Goal: Information Seeking & Learning: Learn about a topic

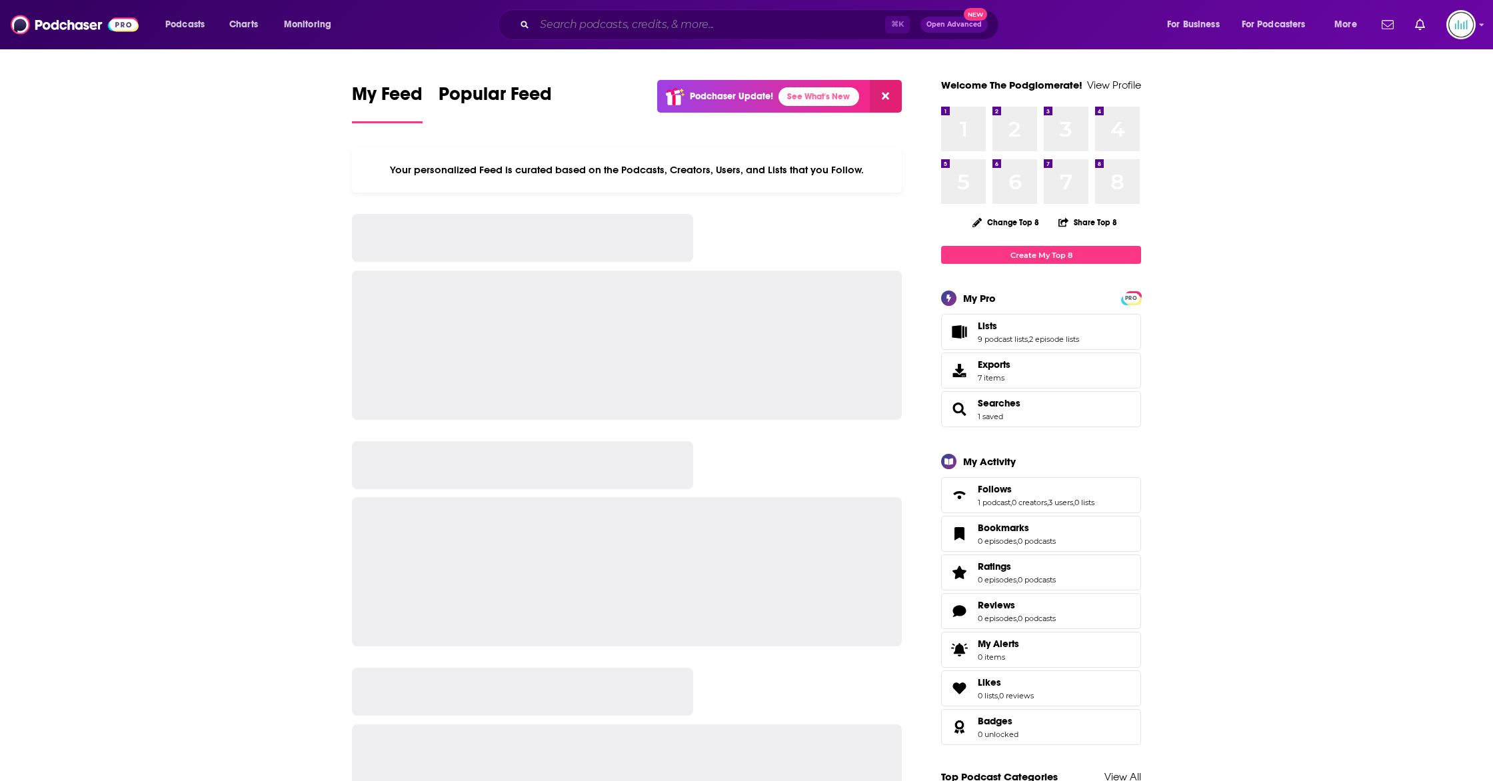
click at [714, 26] on input "Search podcasts, credits, & more..." at bounding box center [710, 24] width 351 height 21
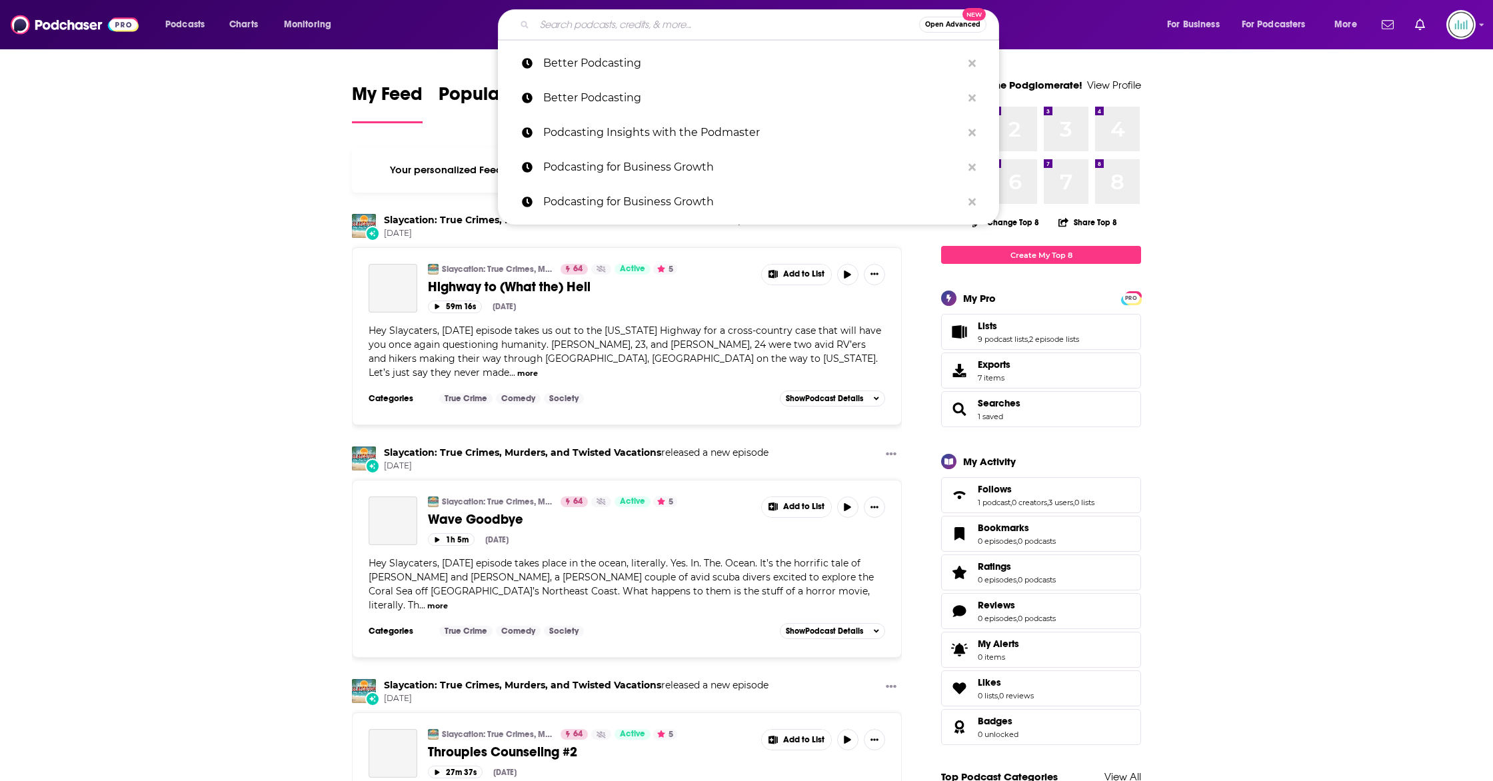
paste input "Tricycle Talks,"
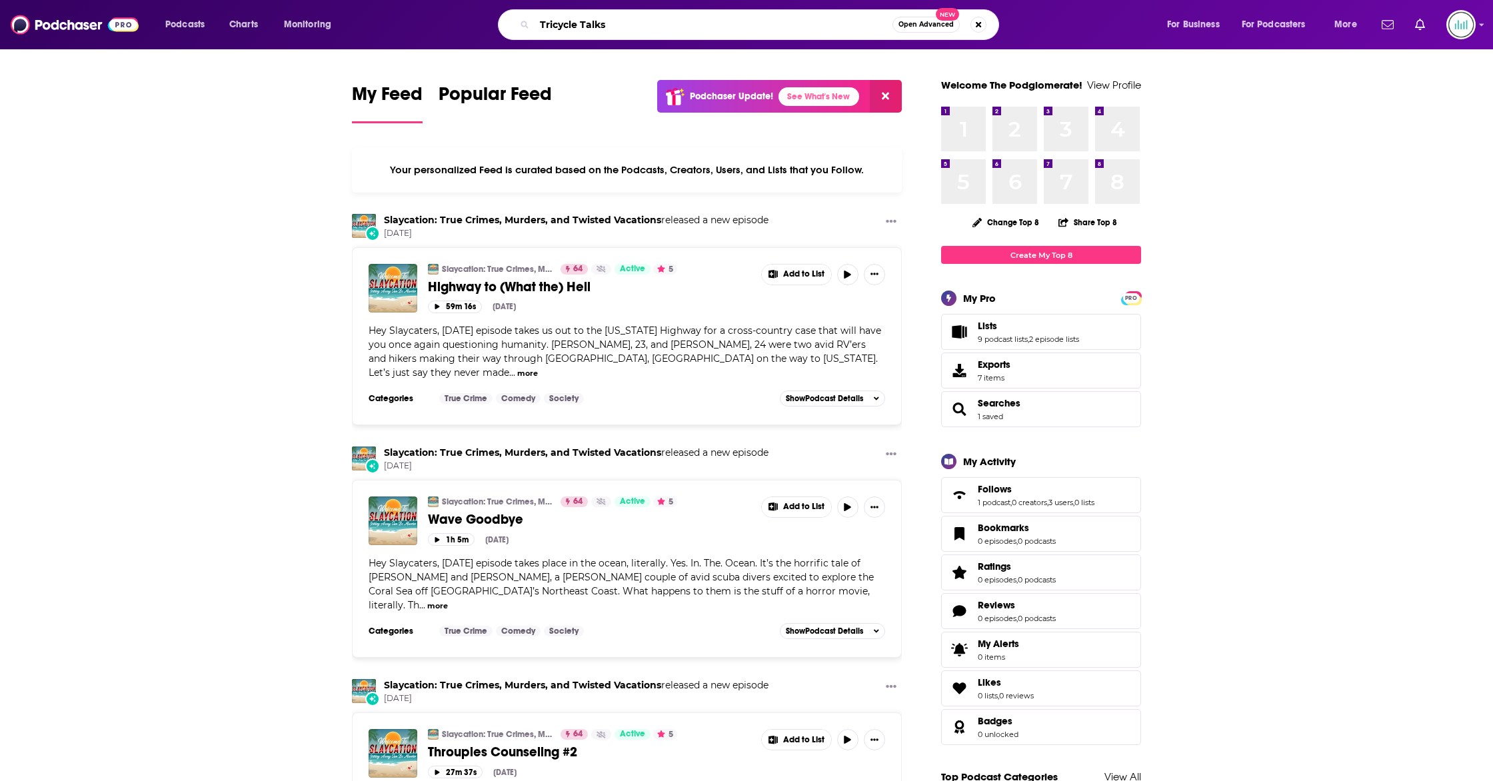
type input "Tricycle Talks"
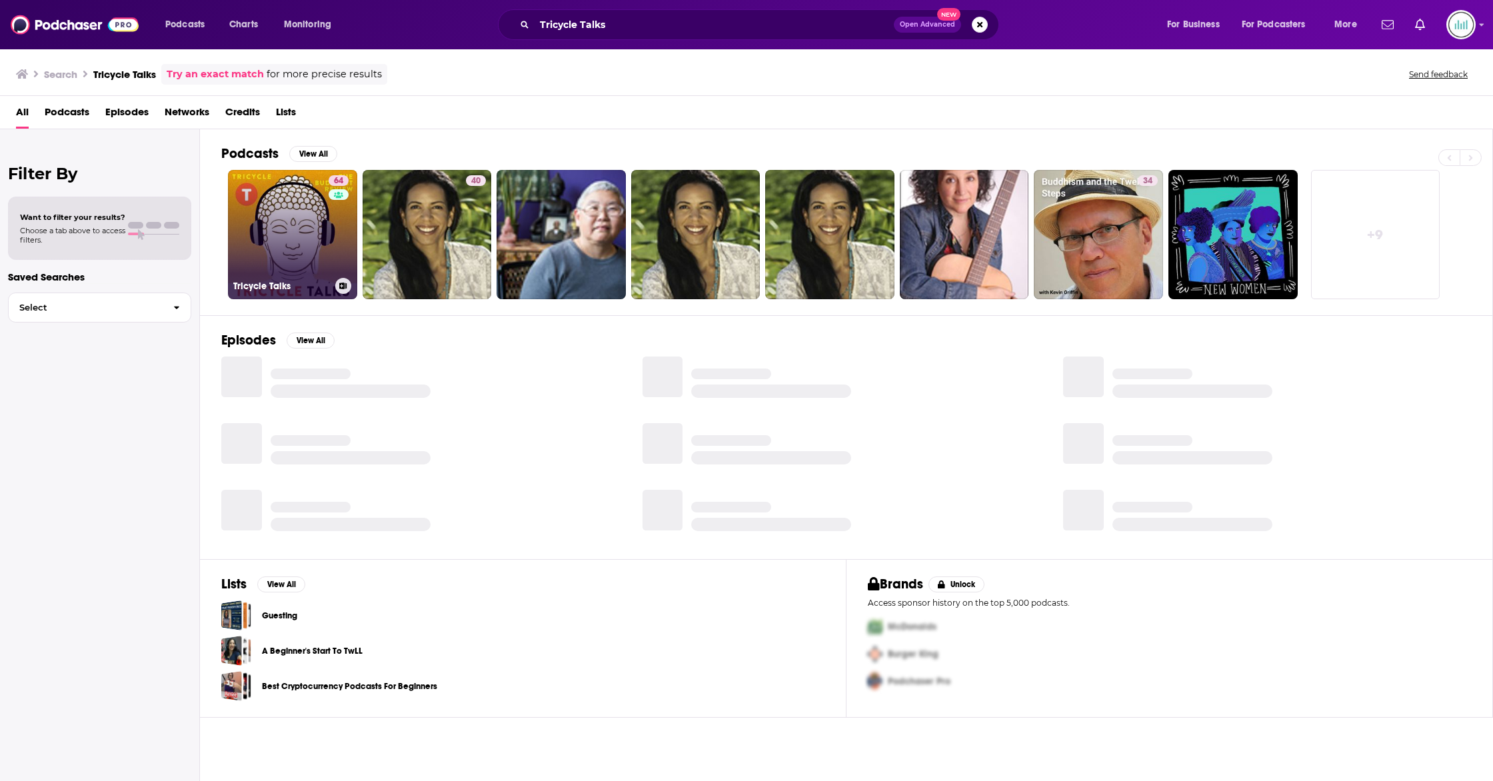
click at [301, 215] on link "64 Tricycle Talks" at bounding box center [292, 234] width 129 height 129
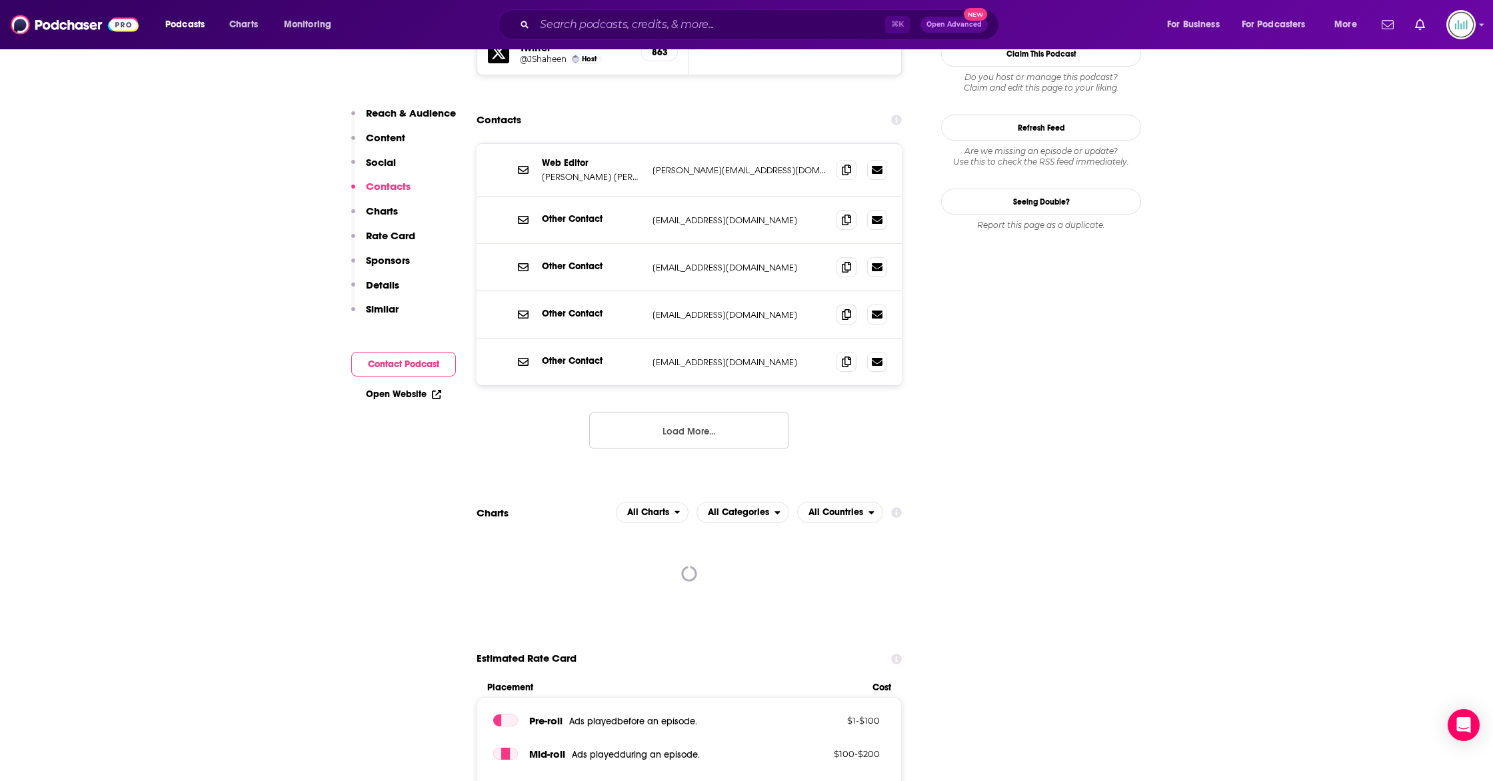
scroll to position [1370, 0]
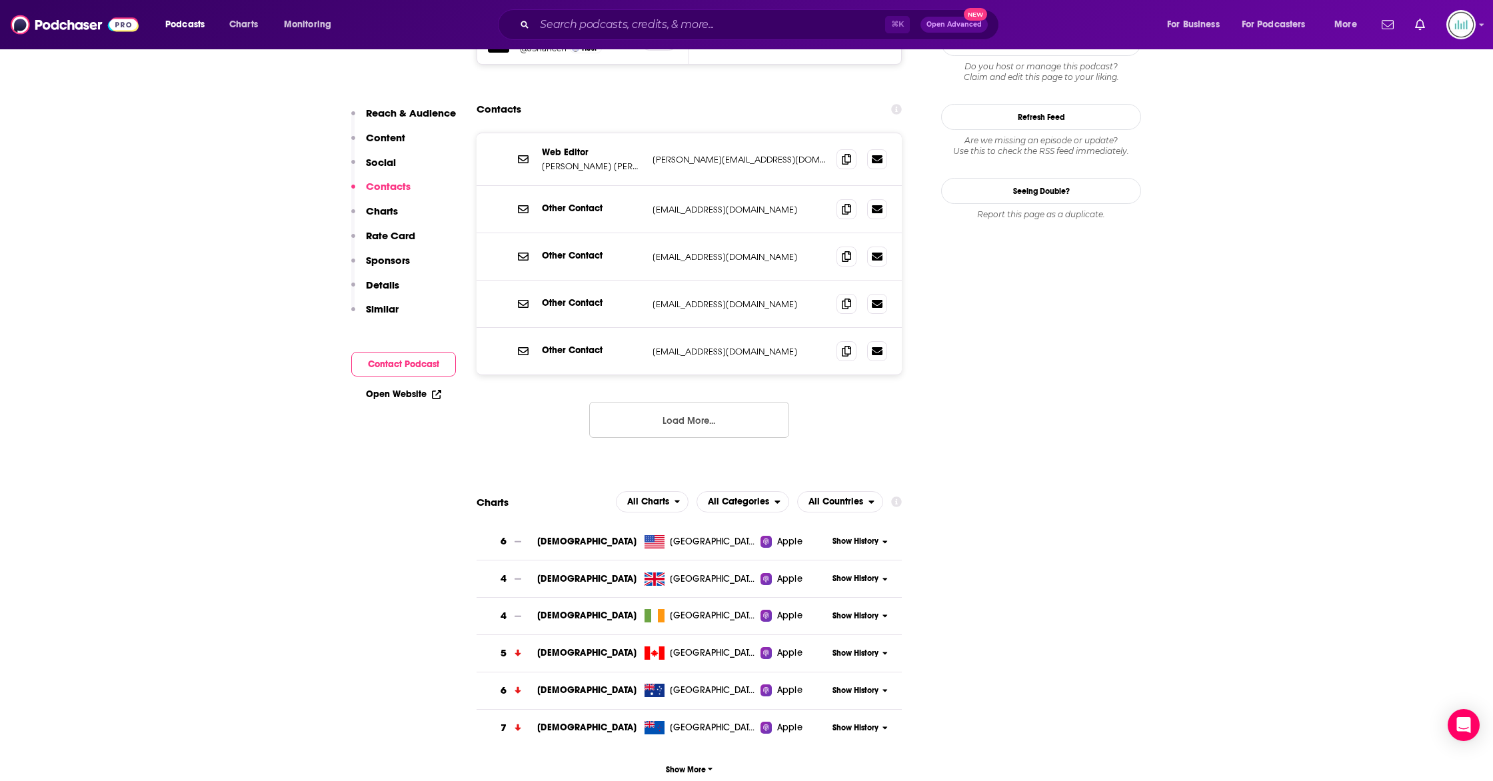
click at [854, 536] on span "Show History" at bounding box center [856, 541] width 46 height 11
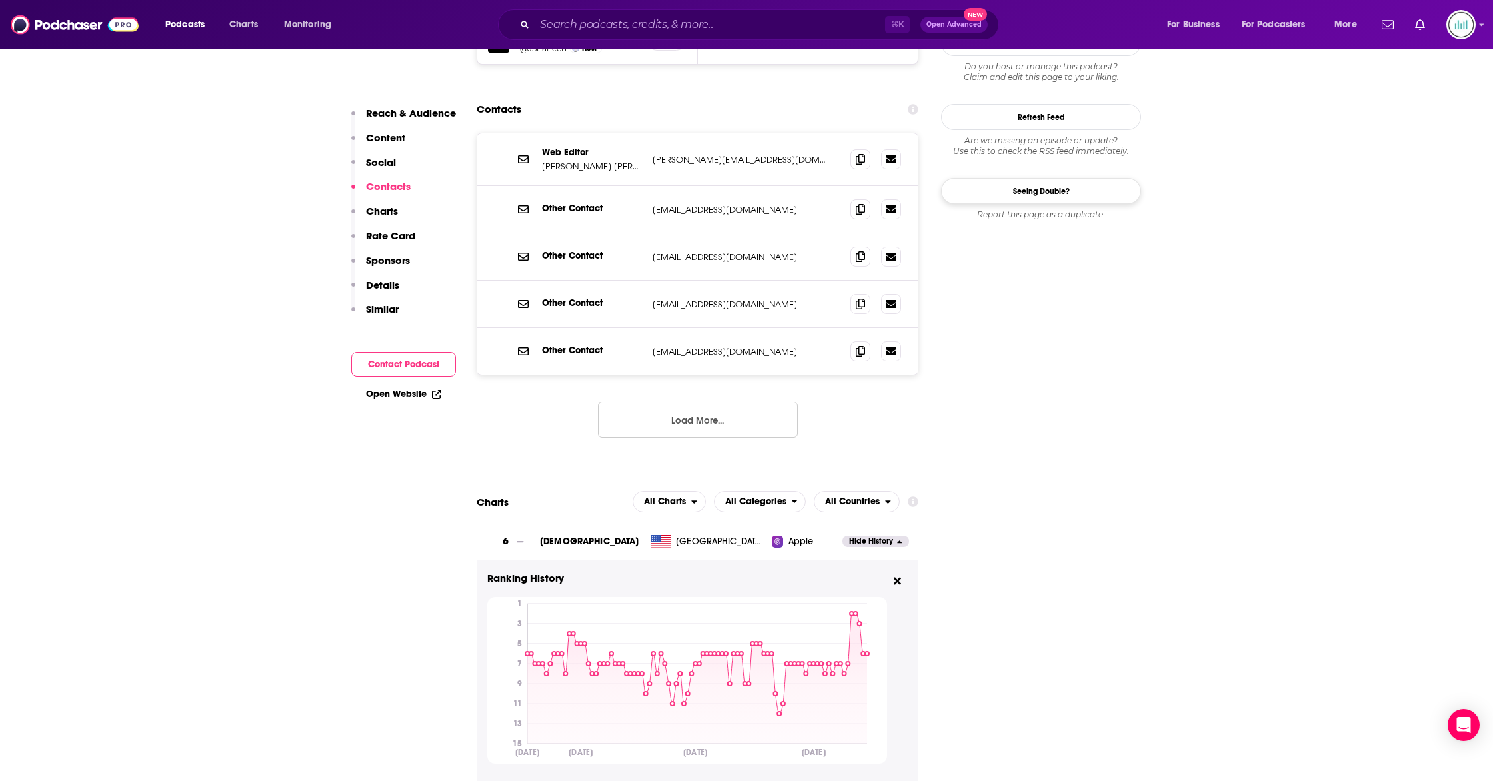
scroll to position [0, 0]
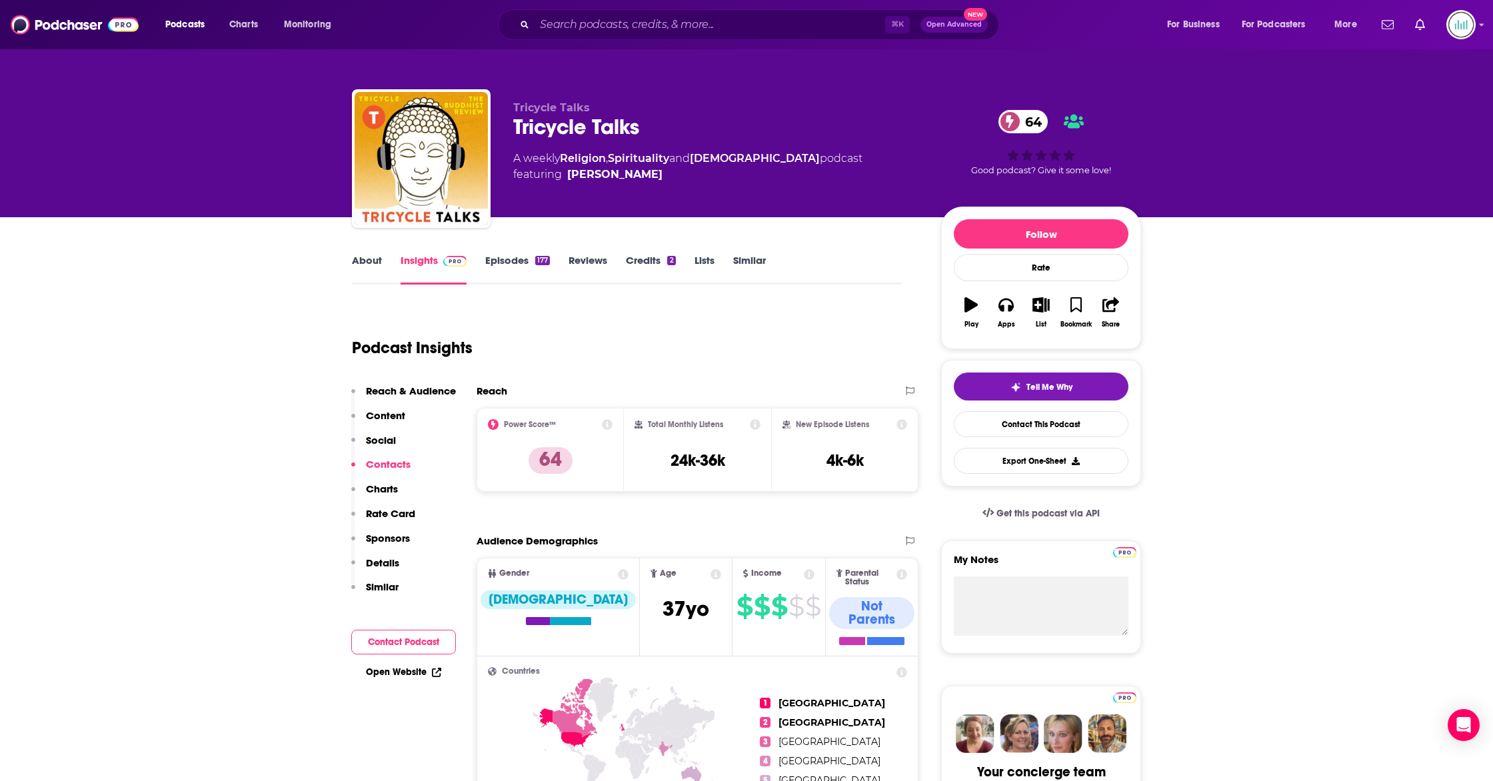
click at [361, 253] on div "About Insights Episodes 177 Reviews Credits 2 Lists Similar" at bounding box center [627, 268] width 550 height 33
click at [375, 265] on link "About" at bounding box center [367, 269] width 30 height 31
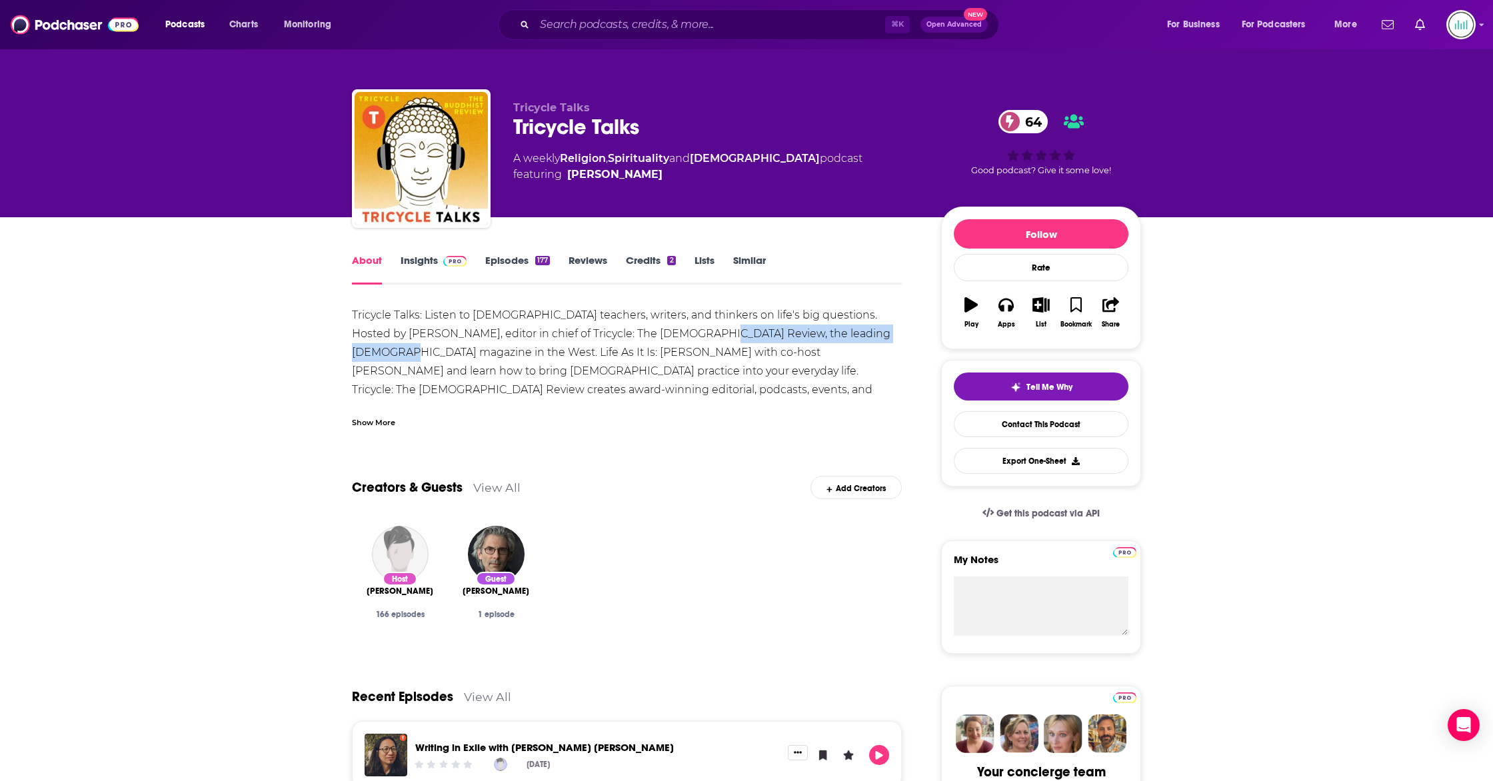
drag, startPoint x: 673, startPoint y: 333, endPoint x: 881, endPoint y: 334, distance: 207.3
click at [881, 334] on div "Tricycle Talks: Listen to [DEMOGRAPHIC_DATA] teachers, writers, and thinkers on…" at bounding box center [627, 371] width 550 height 131
copy div "leading [DEMOGRAPHIC_DATA] magazine in the West"
click at [426, 373] on div "Tricycle Talks: Listen to [DEMOGRAPHIC_DATA] teachers, writers, and thinkers on…" at bounding box center [627, 371] width 550 height 131
